Goal: Navigation & Orientation: Find specific page/section

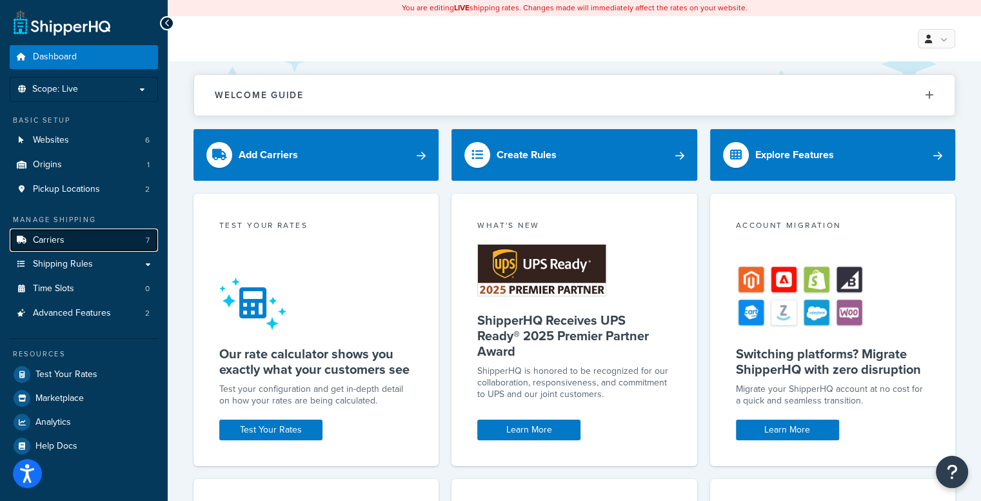
click at [111, 233] on link "Carriers 7" at bounding box center [84, 240] width 148 height 24
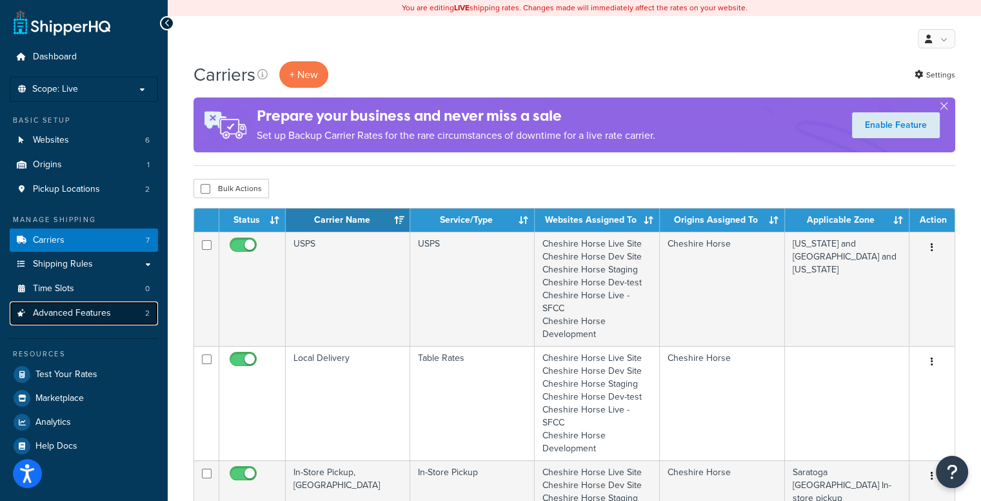
click at [87, 317] on span "Advanced Features" at bounding box center [72, 313] width 78 height 11
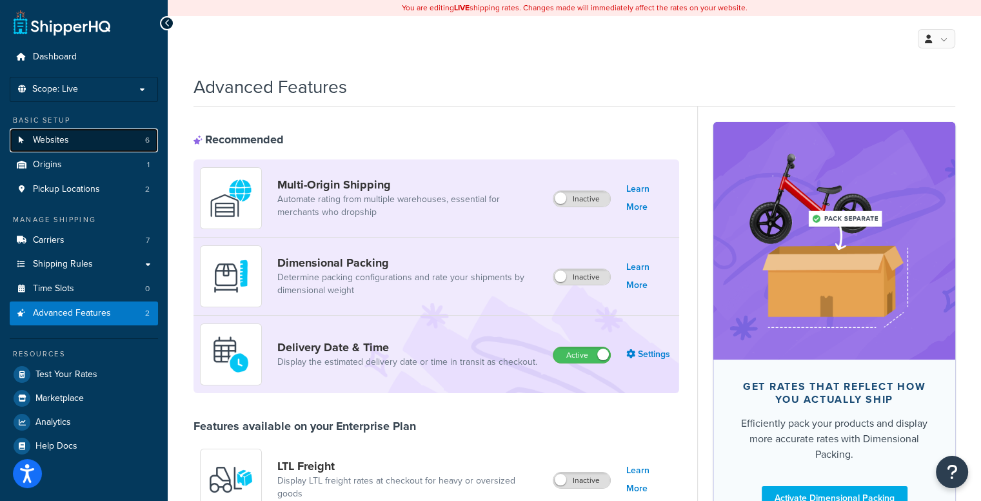
click at [70, 152] on link "Websites 6" at bounding box center [84, 140] width 148 height 24
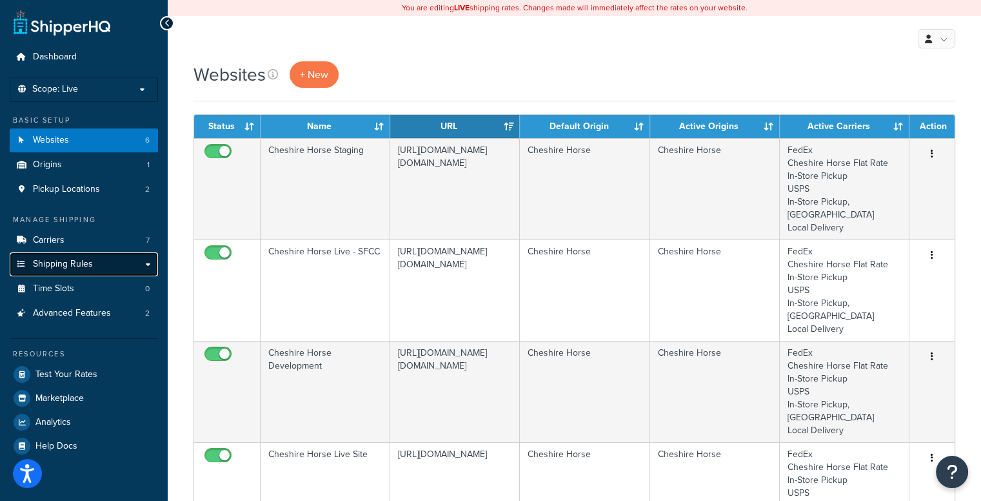
click at [83, 270] on link "Shipping Rules" at bounding box center [84, 264] width 148 height 24
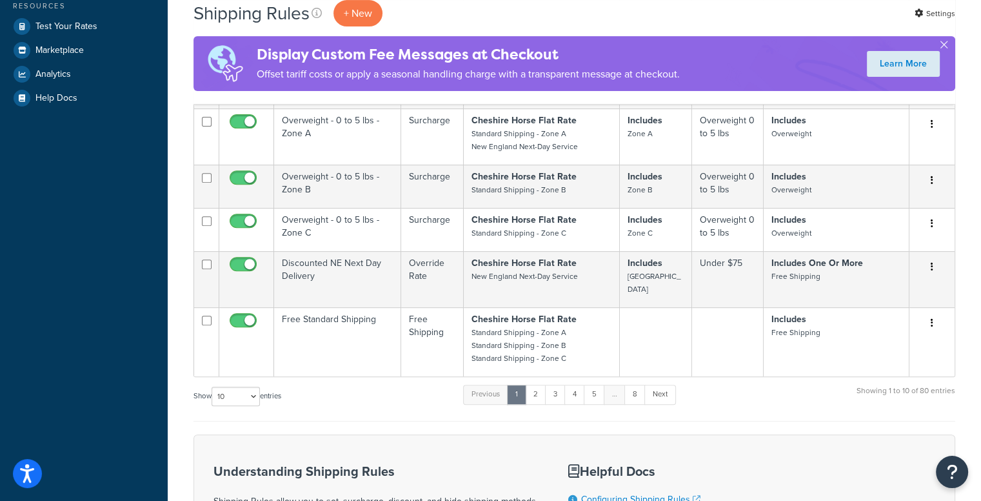
scroll to position [474, 0]
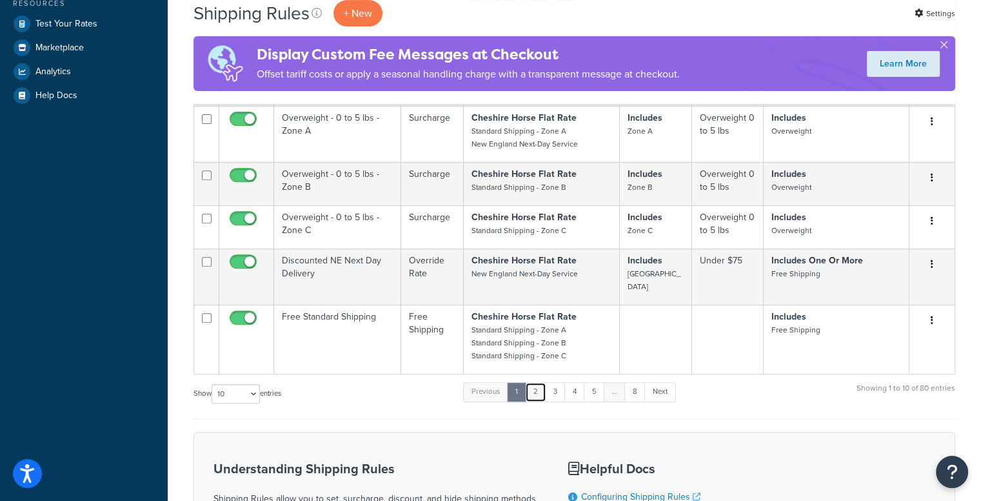
click at [536, 383] on link "2" at bounding box center [535, 391] width 21 height 19
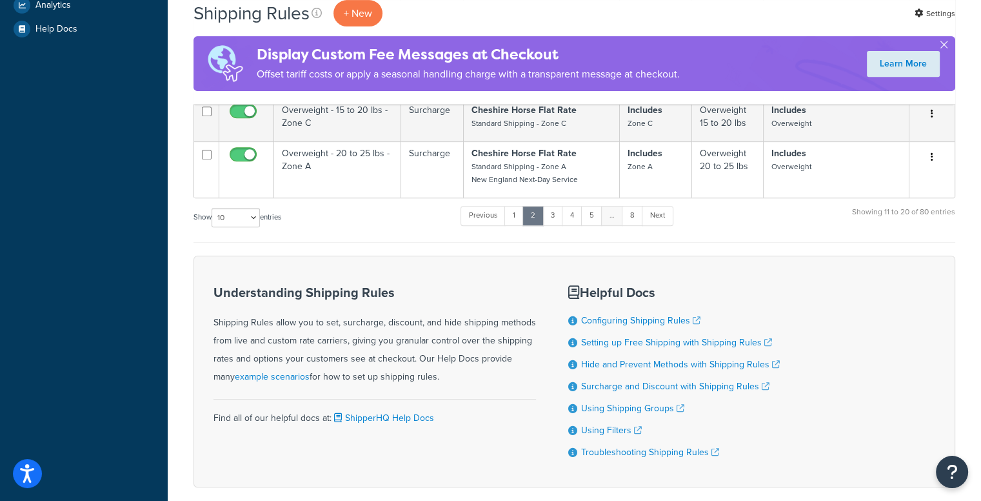
scroll to position [539, 0]
click at [593, 217] on link "5" at bounding box center [591, 216] width 21 height 19
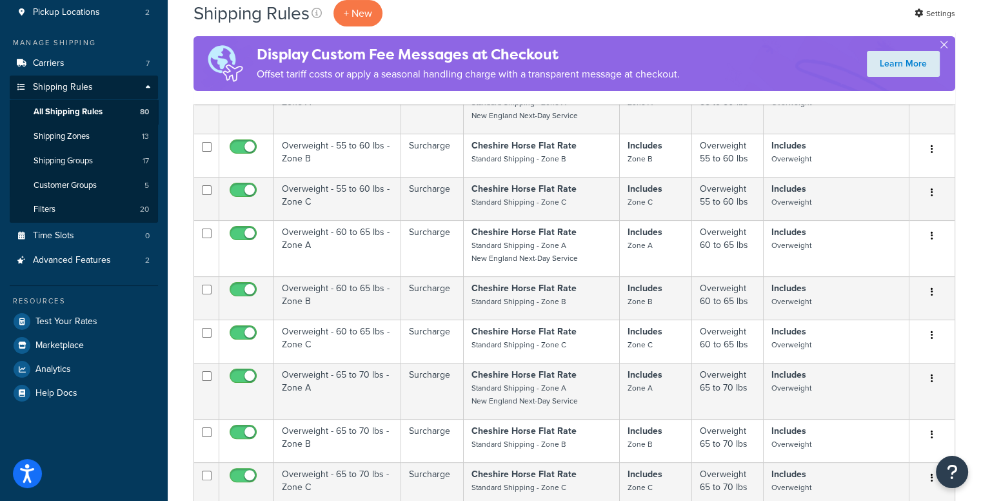
scroll to position [0, 0]
